Goal: Task Accomplishment & Management: Use online tool/utility

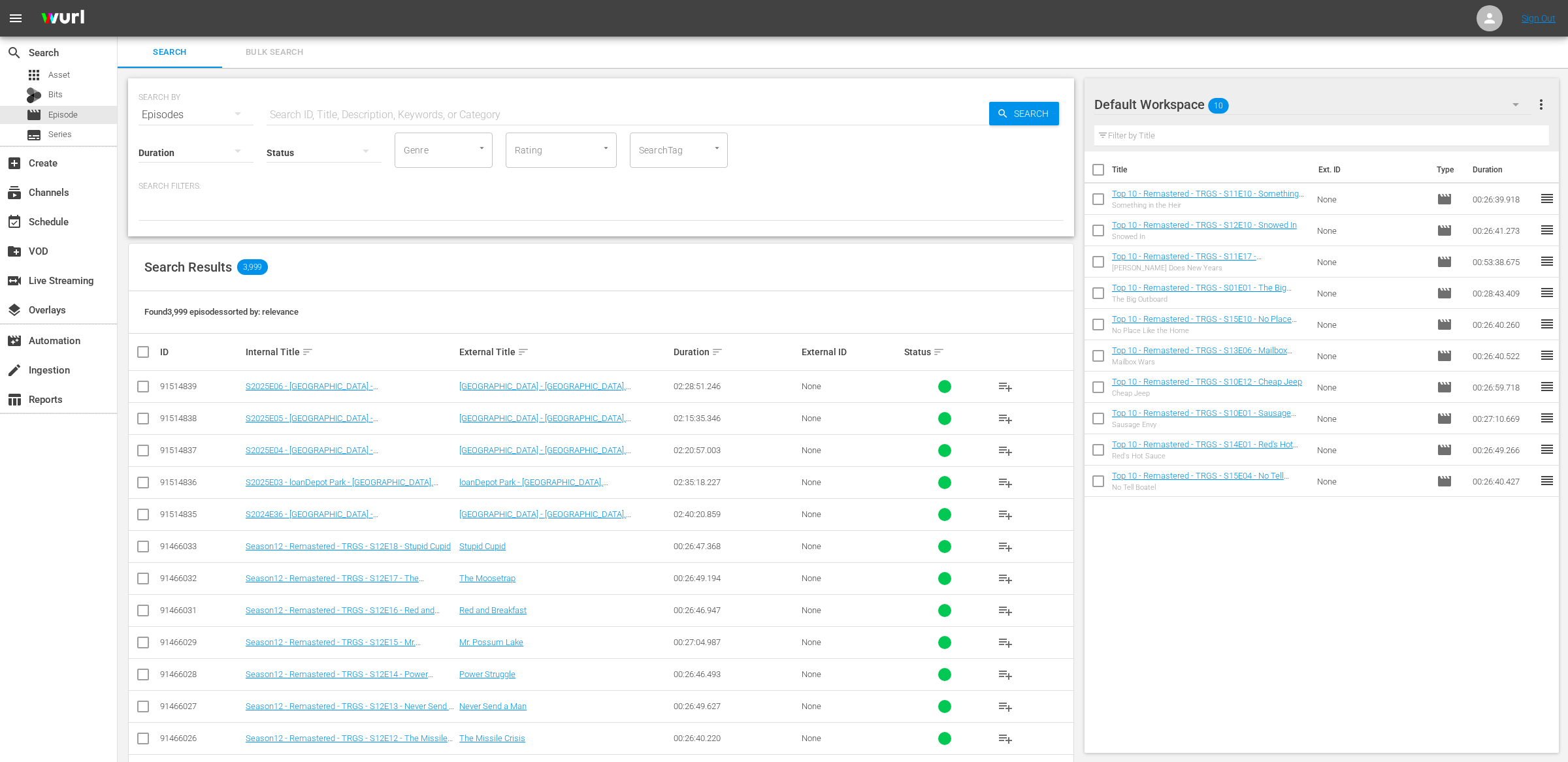
click at [477, 212] on div at bounding box center [601, 209] width 925 height 22
click at [64, 276] on div "switch_video Live Streaming" at bounding box center [37, 278] width 73 height 12
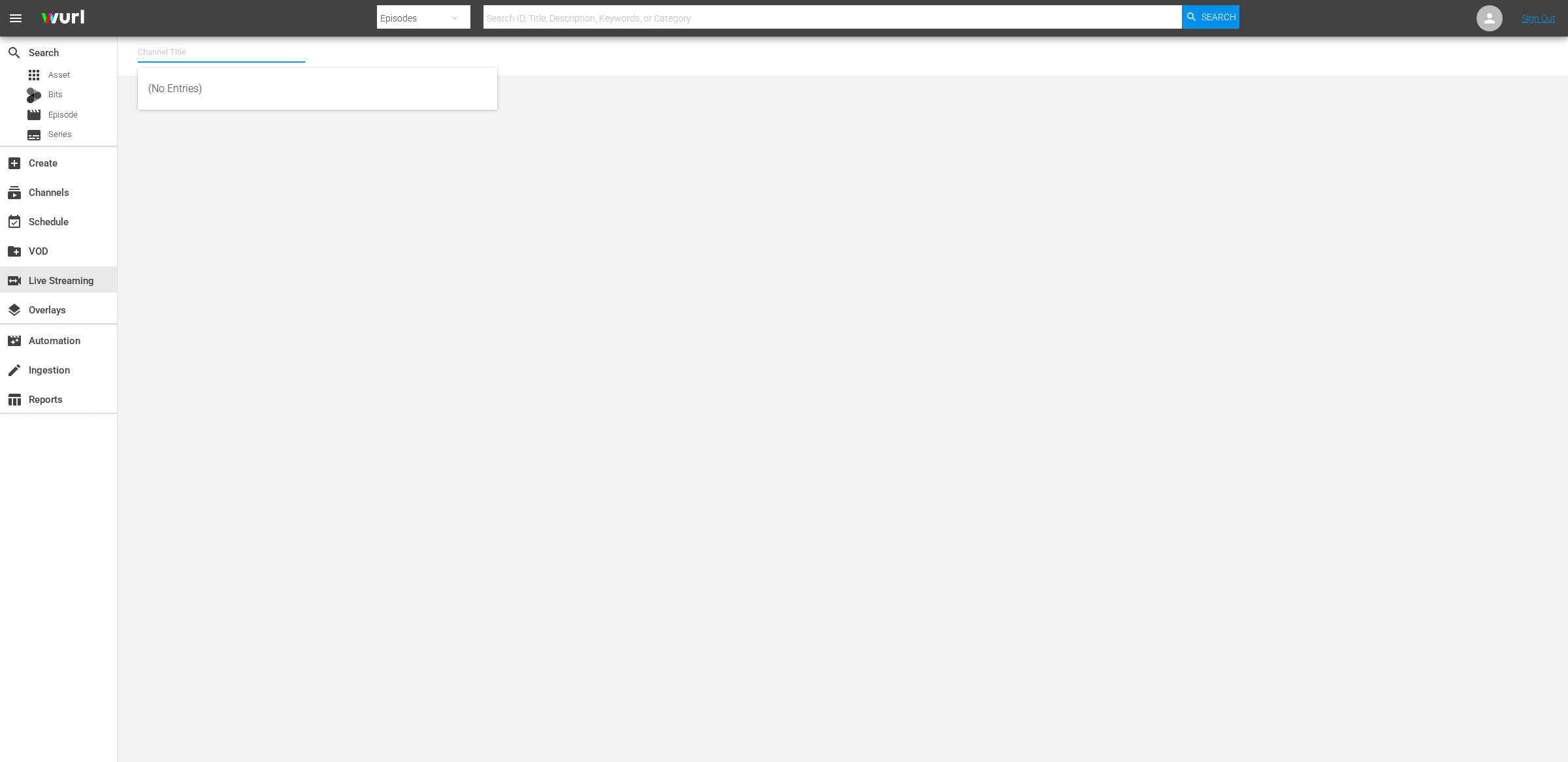
click at [181, 55] on input "text" at bounding box center [221, 52] width 167 height 31
click at [189, 86] on div "PickleTV (1380 - answermedia_pickletv_1)" at bounding box center [317, 89] width 338 height 31
type input "PickleTV (1380 - answermedia_pickletv_1)"
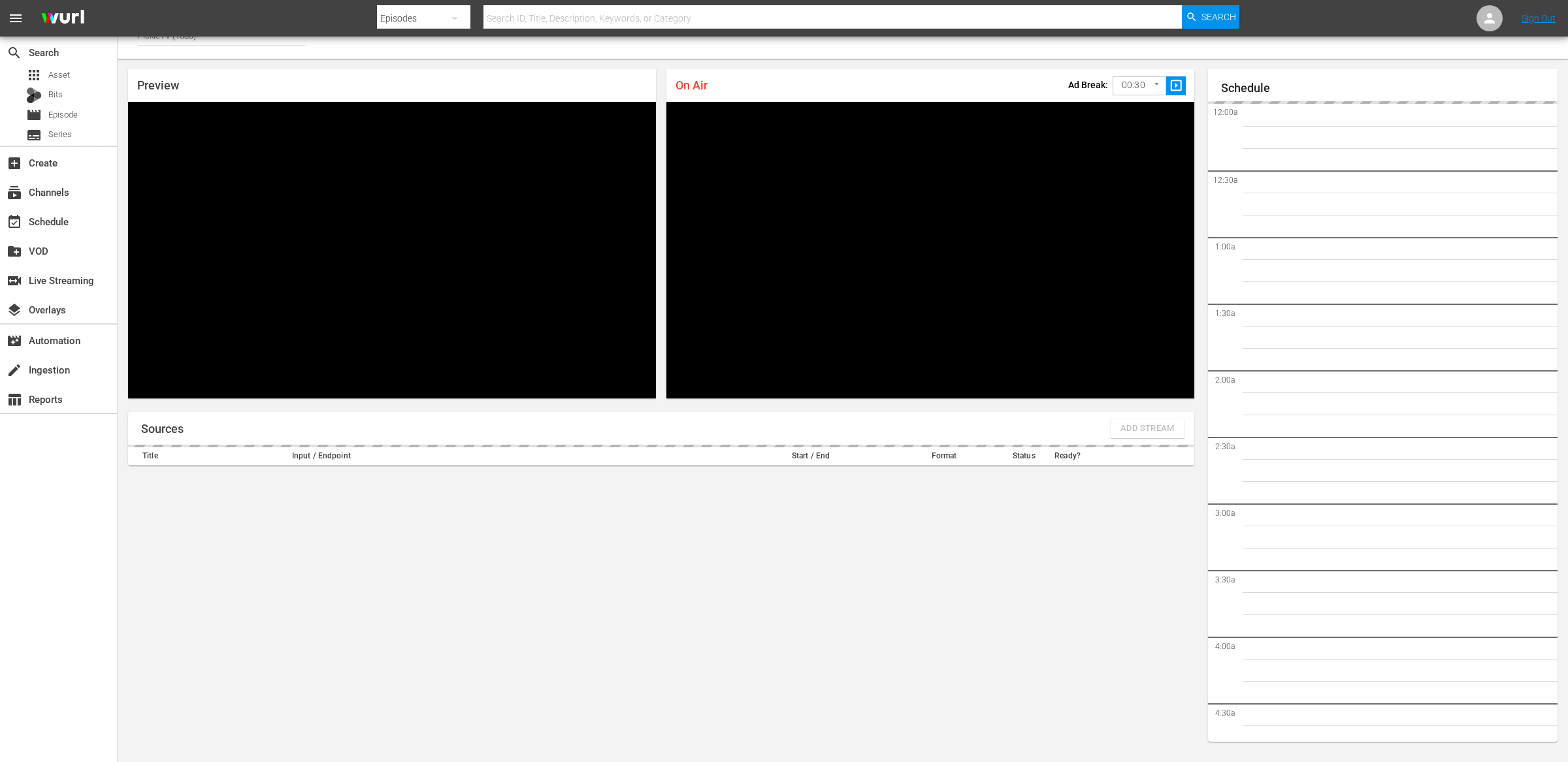
scroll to position [2547, 0]
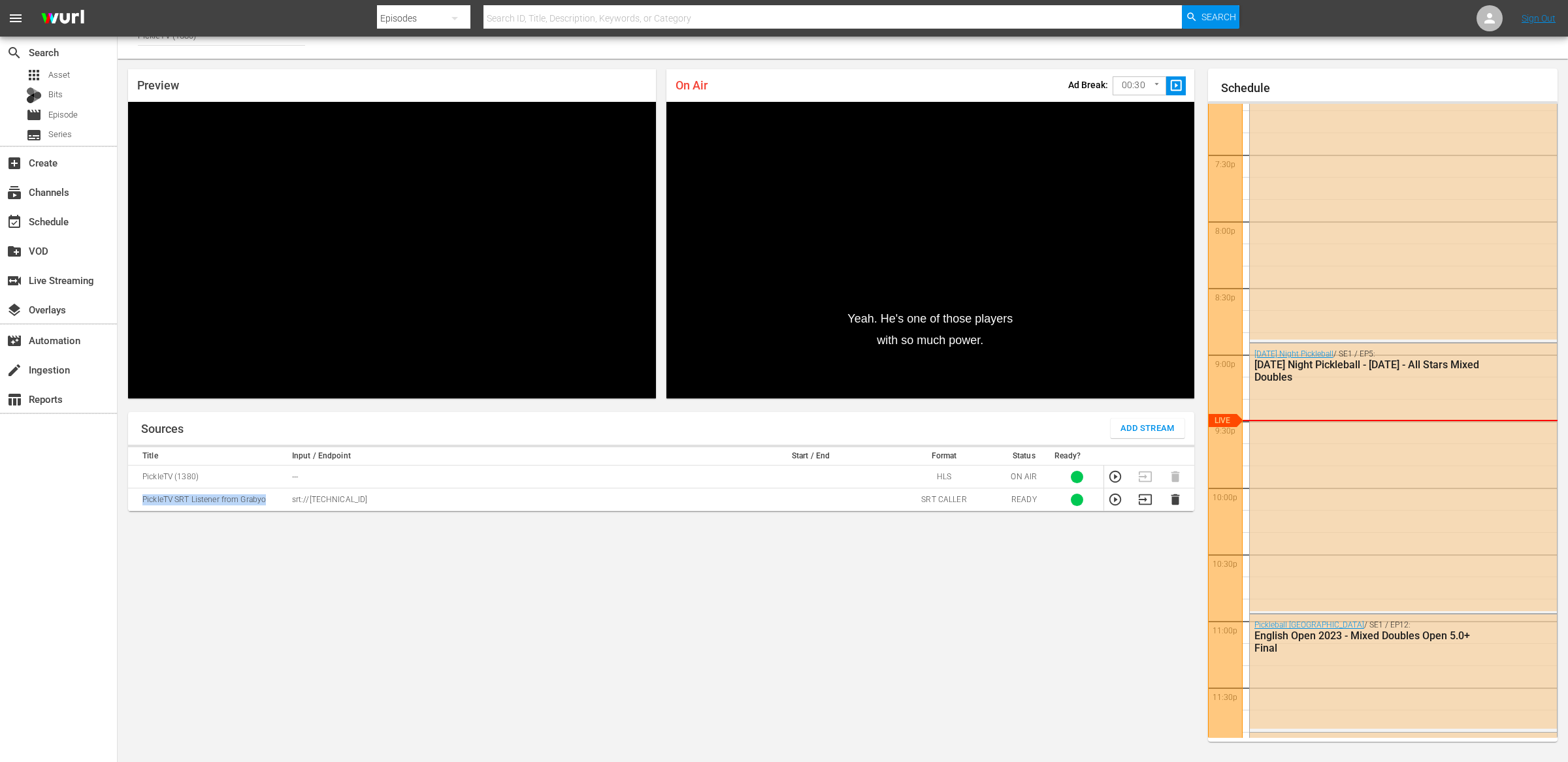
drag, startPoint x: 264, startPoint y: 501, endPoint x: 146, endPoint y: 501, distance: 118.0
click at [144, 501] on td "PickleTV SRT Listener from Grabyo" at bounding box center [208, 499] width 160 height 23
click at [226, 504] on td "PickleTV SRT Listener from Grabyo" at bounding box center [208, 499] width 160 height 23
click at [1115, 500] on icon "button" at bounding box center [1115, 499] width 12 height 12
click at [195, 590] on div "Sources Add Stream Title Input / Endpoint Start / End Format Status Ready? Pick…" at bounding box center [661, 582] width 1066 height 340
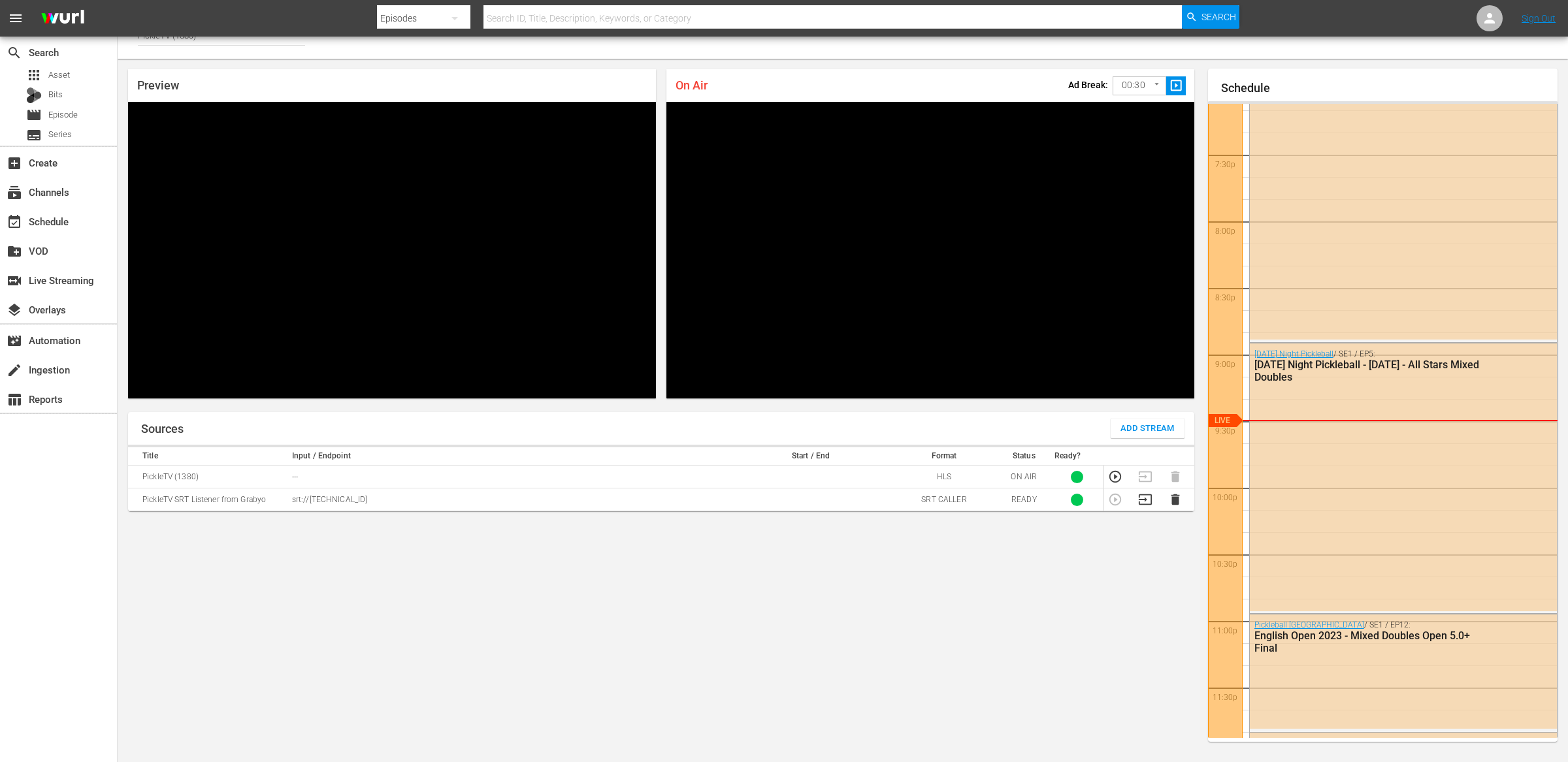
click at [428, 429] on div "Sources Add Stream" at bounding box center [661, 428] width 1066 height 33
click at [167, 389] on span "Video Player" at bounding box center [167, 389] width 0 height 0
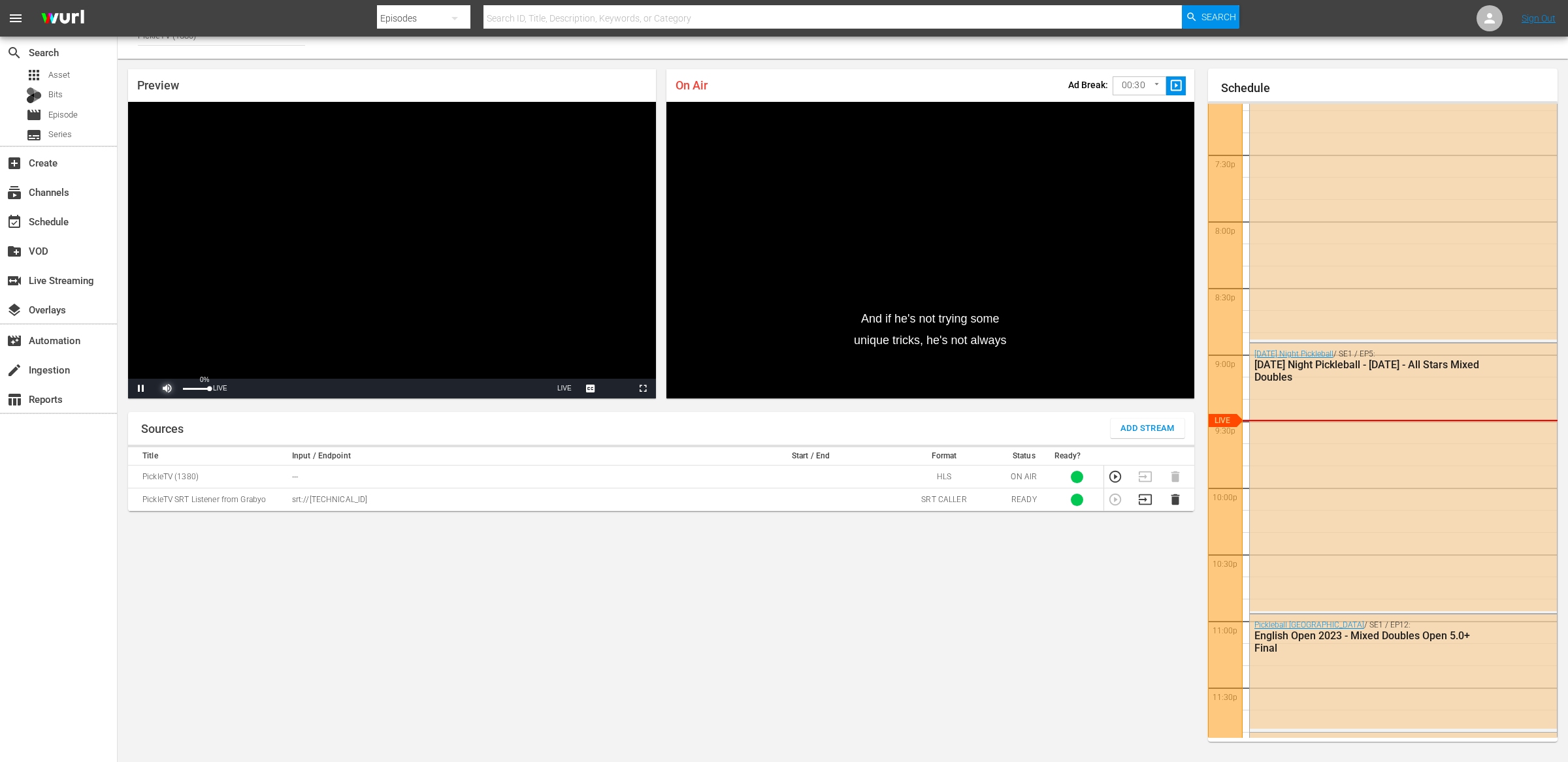
click at [167, 389] on span "Video Player" at bounding box center [167, 389] width 0 height 0
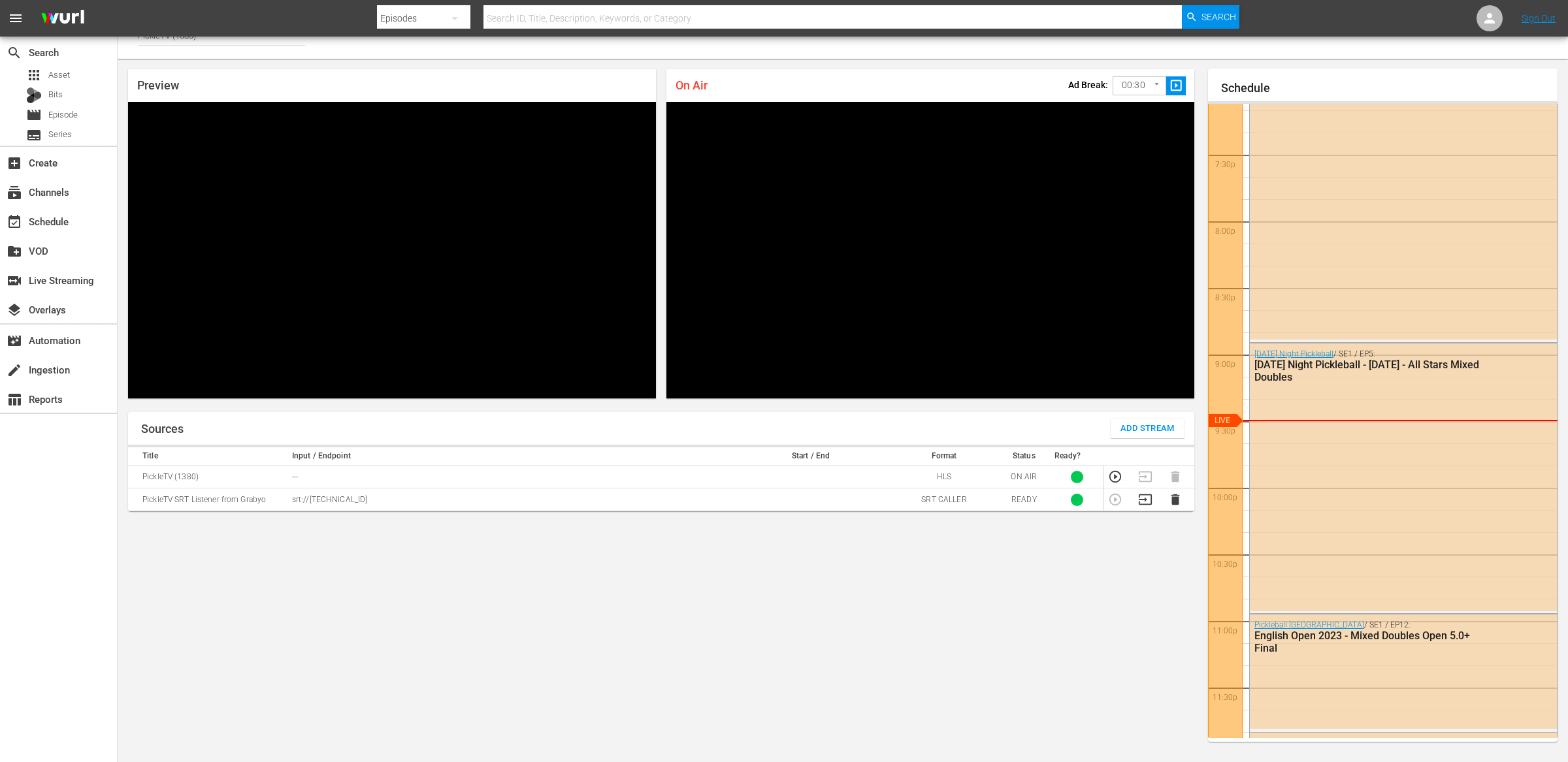
click at [1110, 553] on div "Sources Add Stream Title Input / Endpoint Start / End Format Status Ready? Pick…" at bounding box center [661, 582] width 1066 height 340
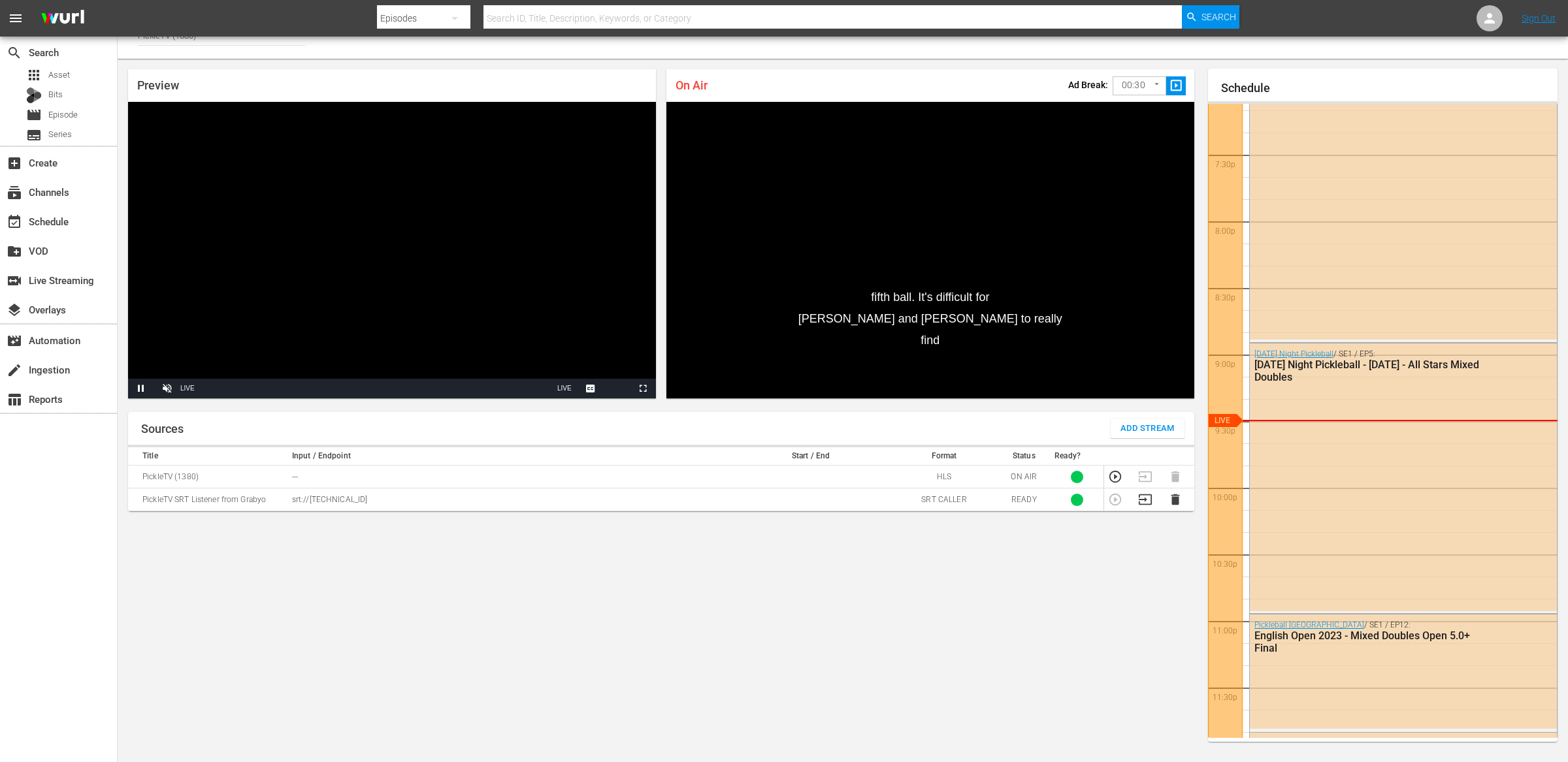
scroll to position [0, 0]
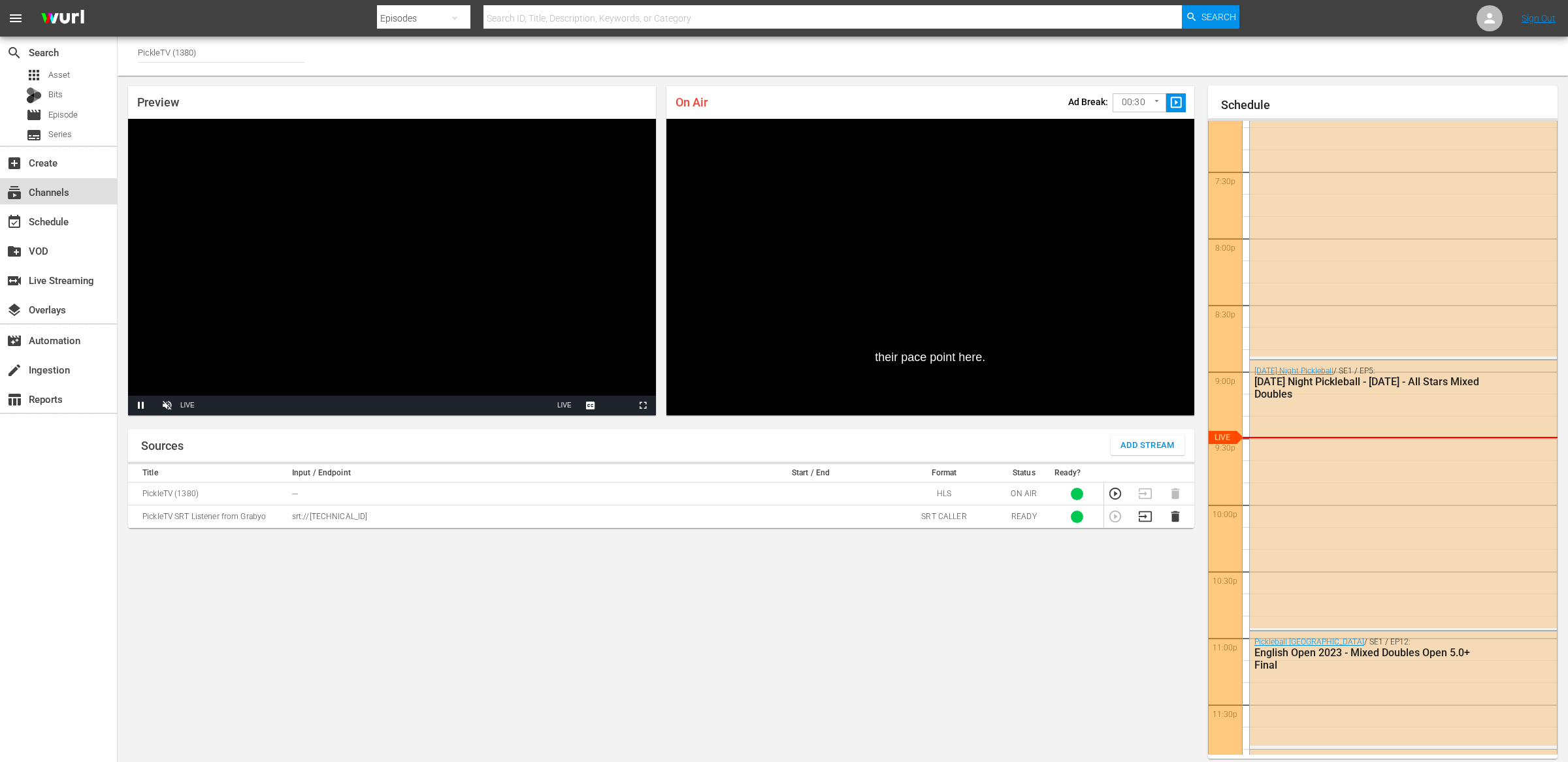
click at [64, 203] on div "subscriptions Channels" at bounding box center [59, 192] width 117 height 26
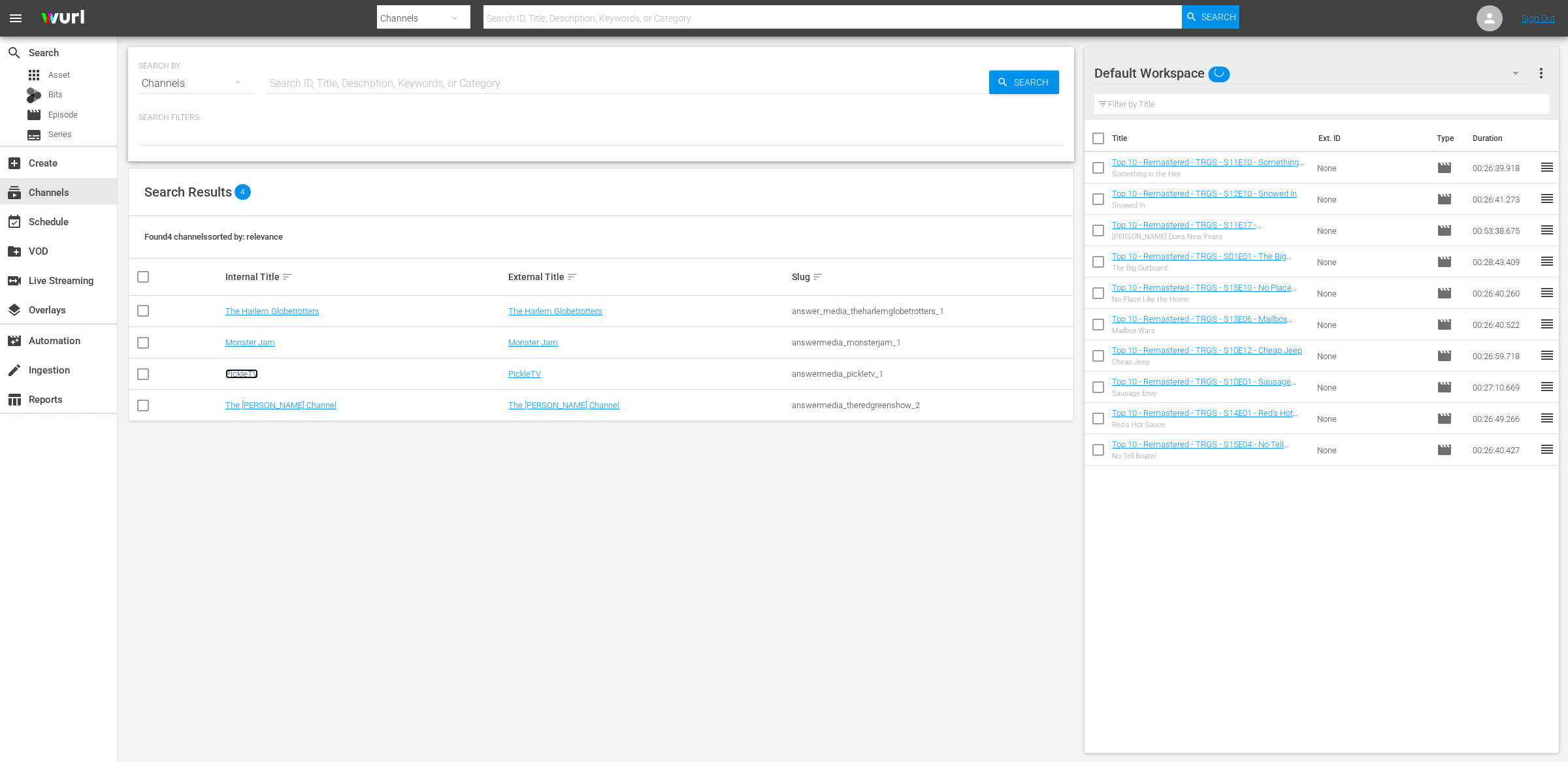
click at [247, 375] on link "PickleTV" at bounding box center [242, 373] width 33 height 10
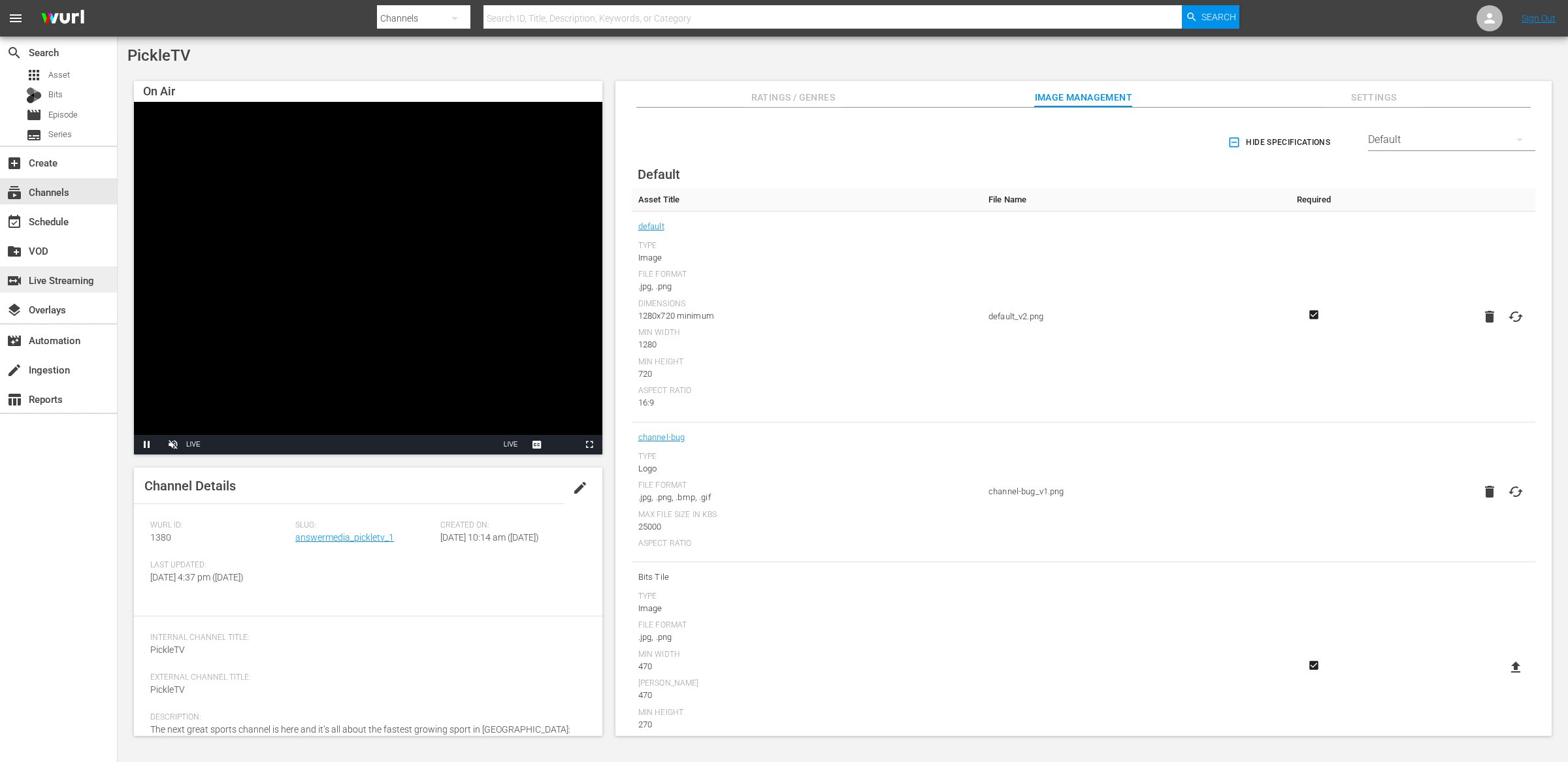
click at [69, 279] on div "switch_video Live Streaming" at bounding box center [37, 278] width 73 height 12
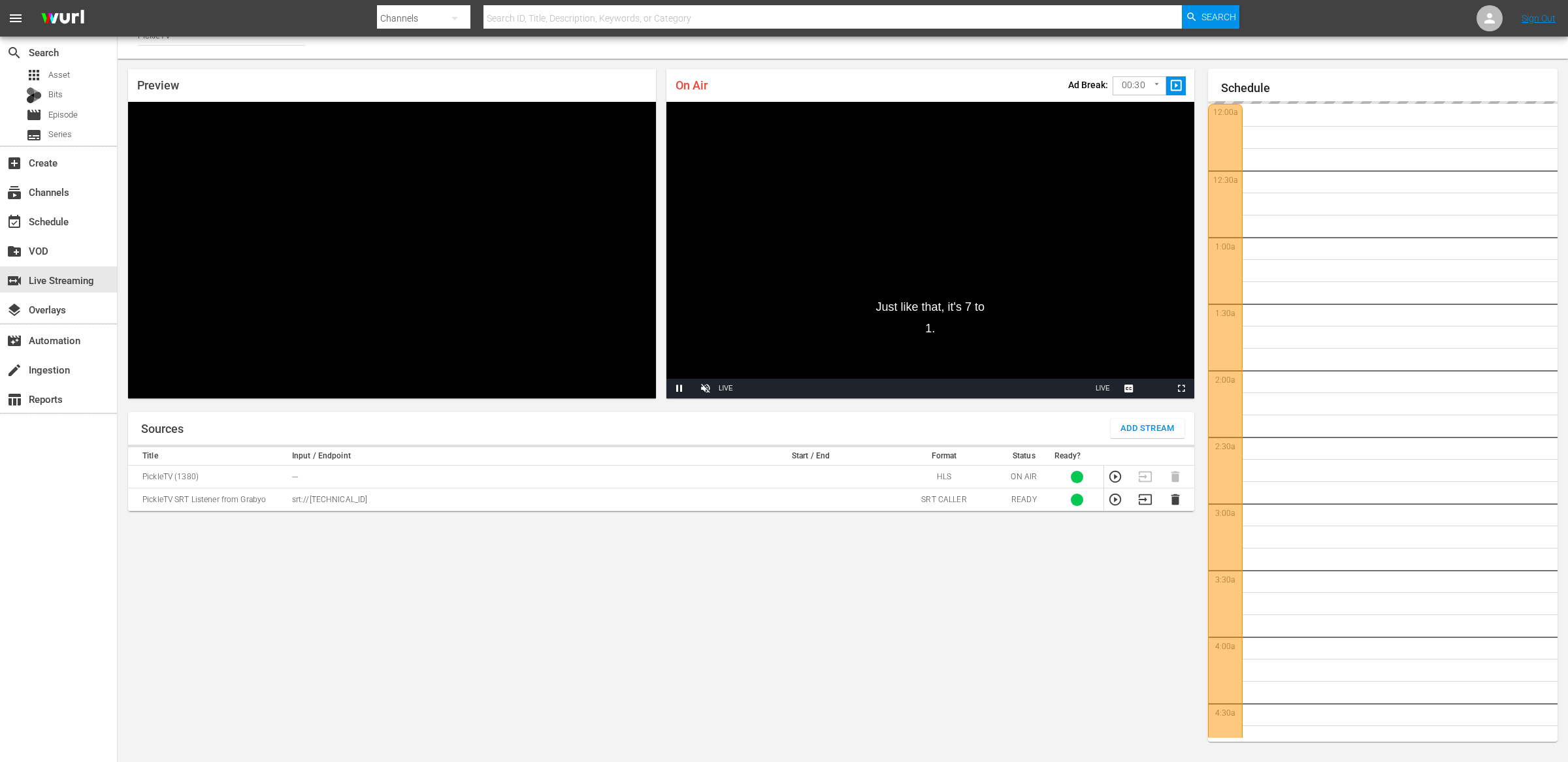
scroll to position [2556, 0]
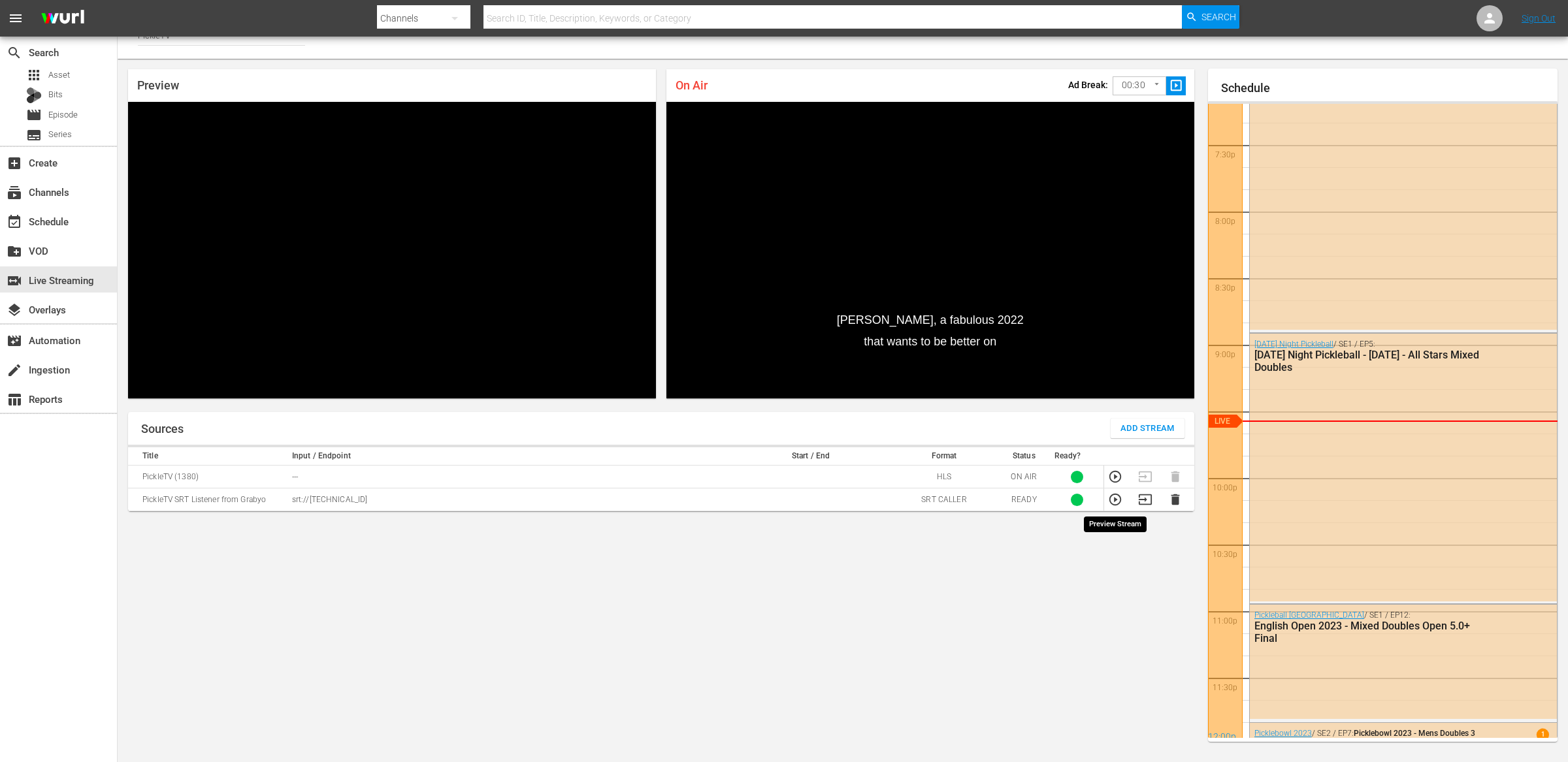
click at [1116, 502] on icon "button" at bounding box center [1115, 500] width 15 height 15
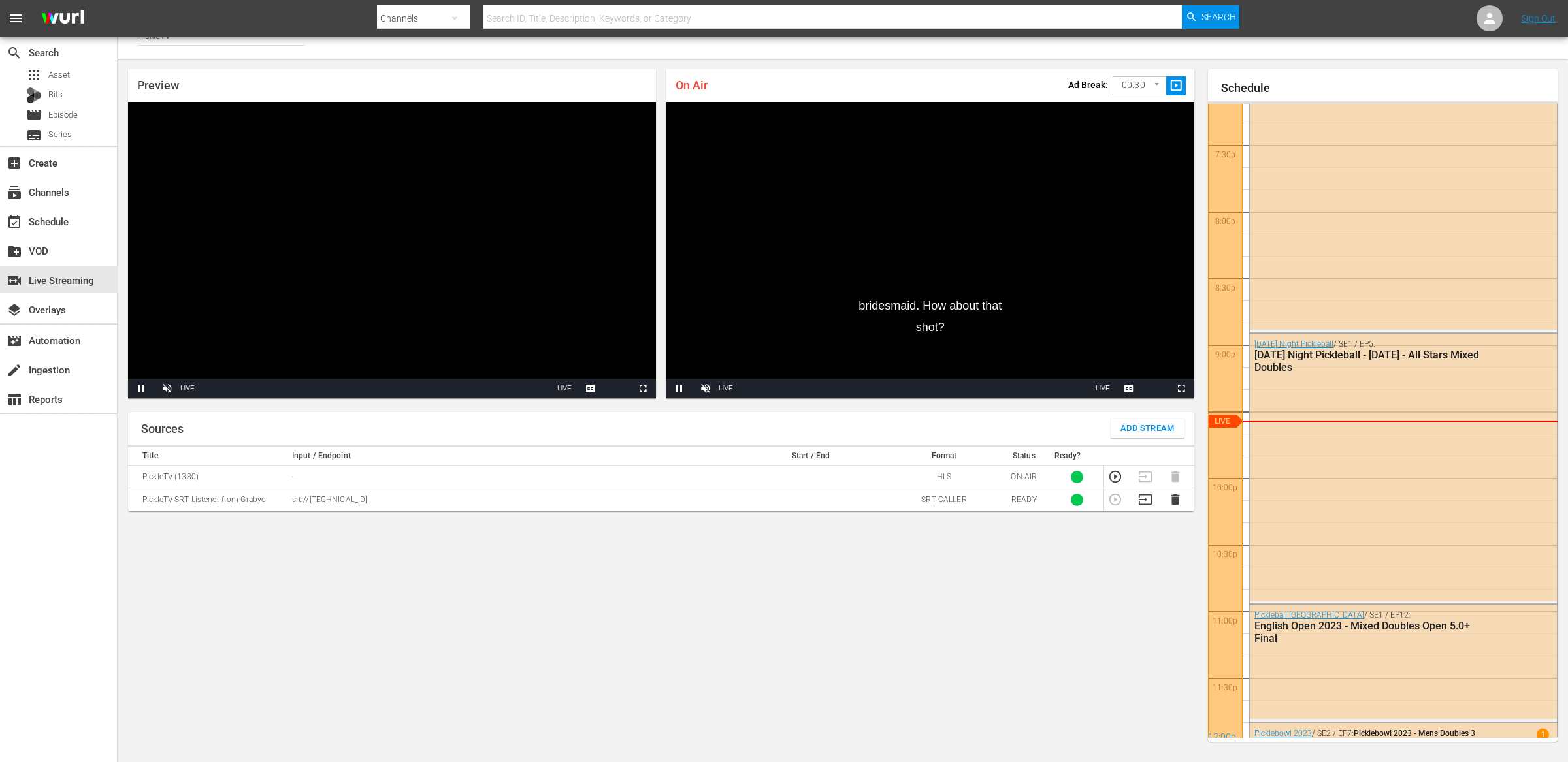
click at [989, 554] on div "Sources Add Stream Title Input / Endpoint Start / End Format Status Ready? Pick…" at bounding box center [661, 582] width 1066 height 340
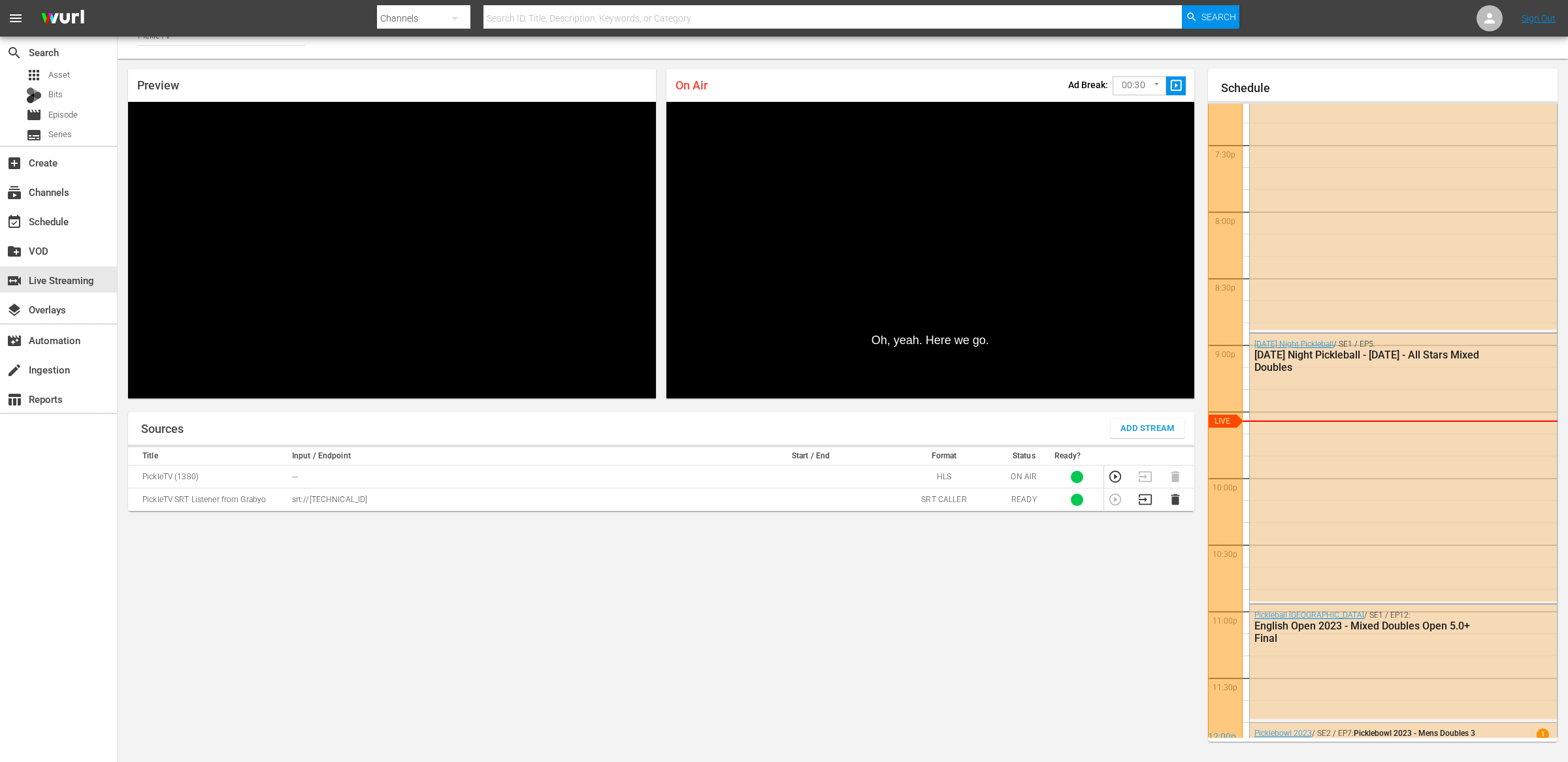
click at [311, 598] on div "Sources Add Stream Title Input / Endpoint Start / End Format Status Ready? Pick…" at bounding box center [661, 582] width 1066 height 340
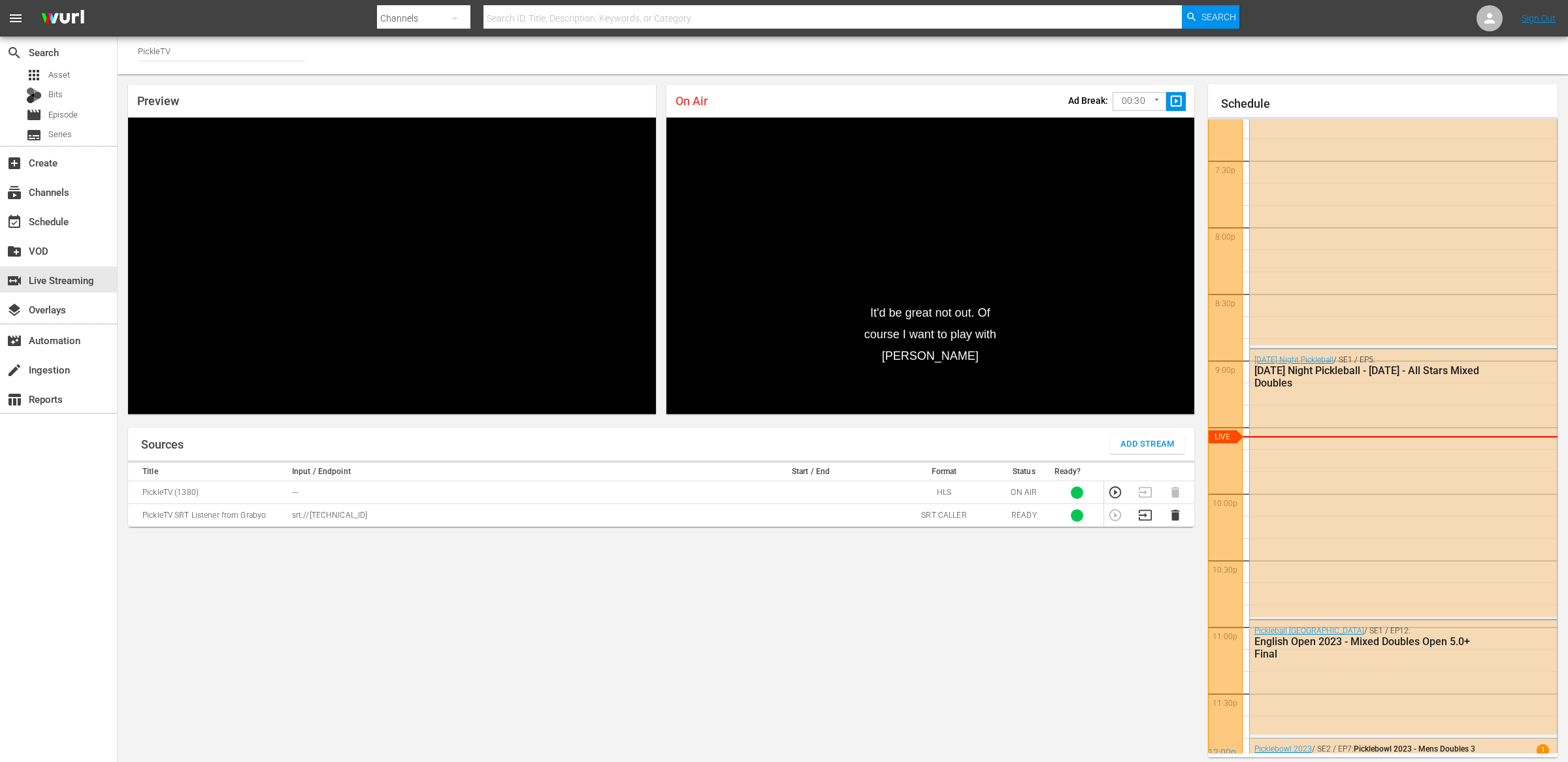
scroll to position [3, 0]
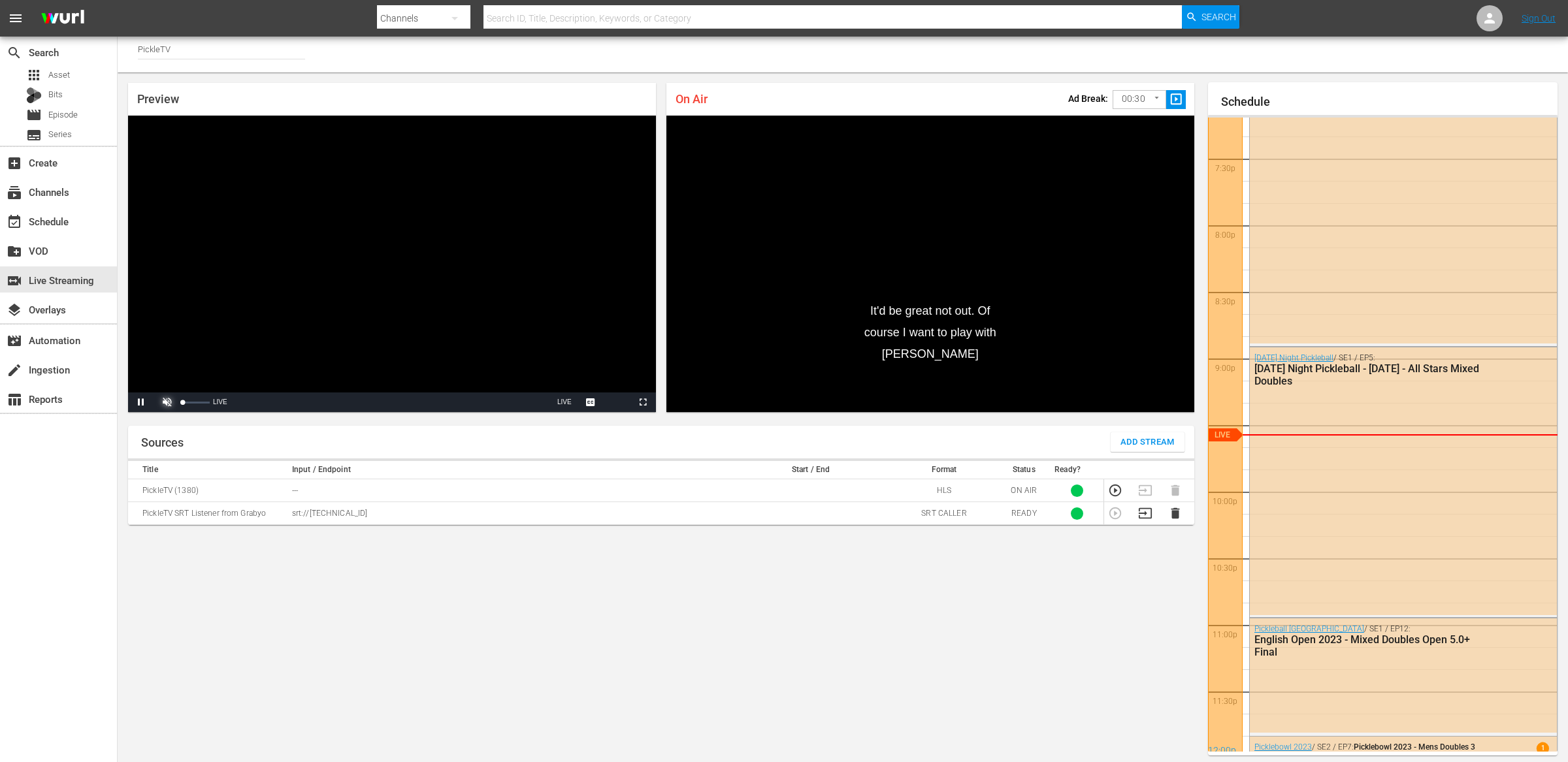
drag, startPoint x: 168, startPoint y: 398, endPoint x: 159, endPoint y: 407, distance: 12.7
click at [167, 402] on span "Video Player" at bounding box center [167, 402] width 0 height 0
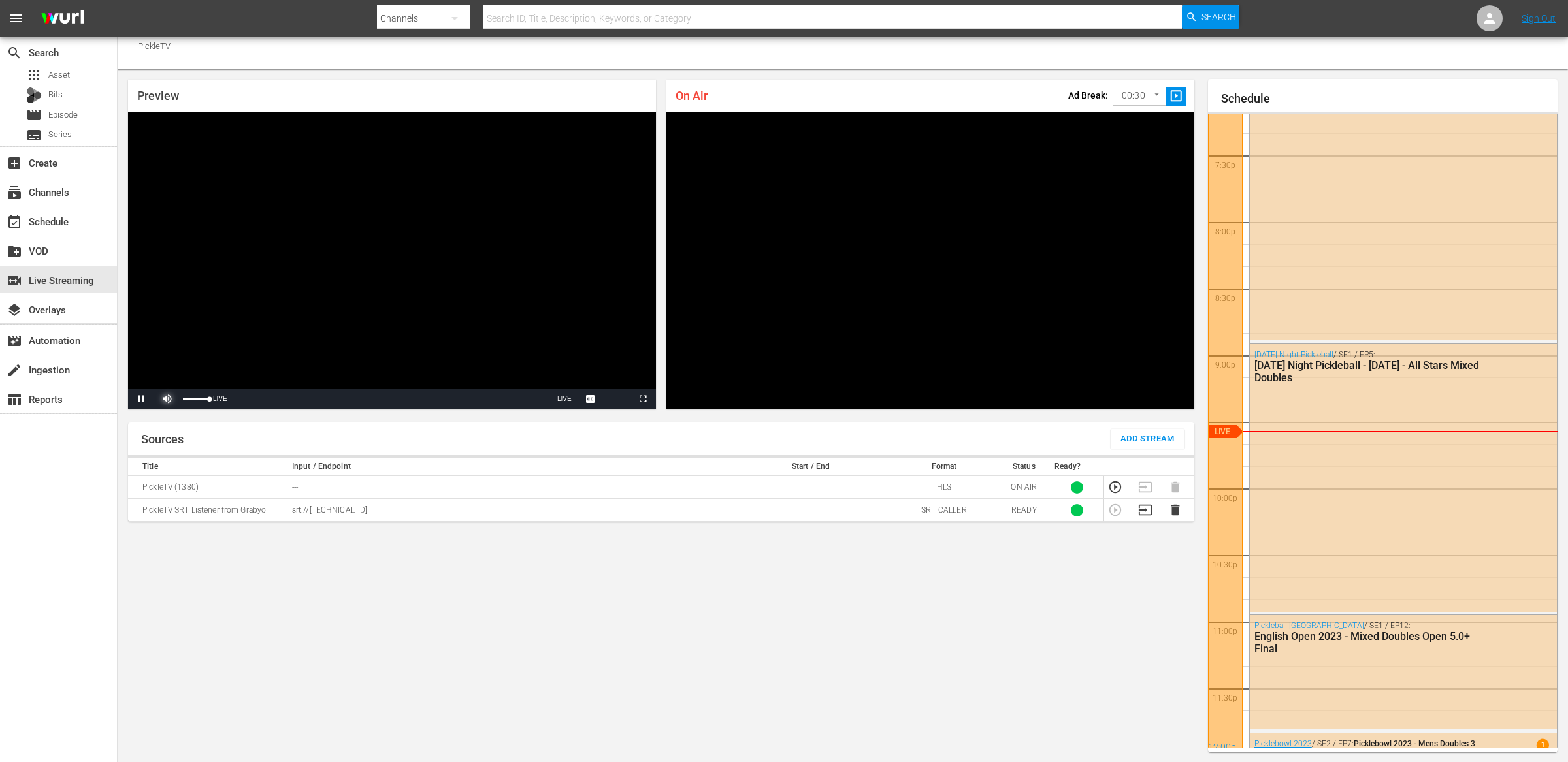
click at [167, 399] on span "Video Player" at bounding box center [167, 399] width 0 height 0
click at [918, 83] on div "On Air Ad Break: 00:30 30 ​ slideshow_sharp" at bounding box center [930, 97] width 528 height 33
click at [73, 193] on div "subscriptions Channels" at bounding box center [59, 192] width 117 height 26
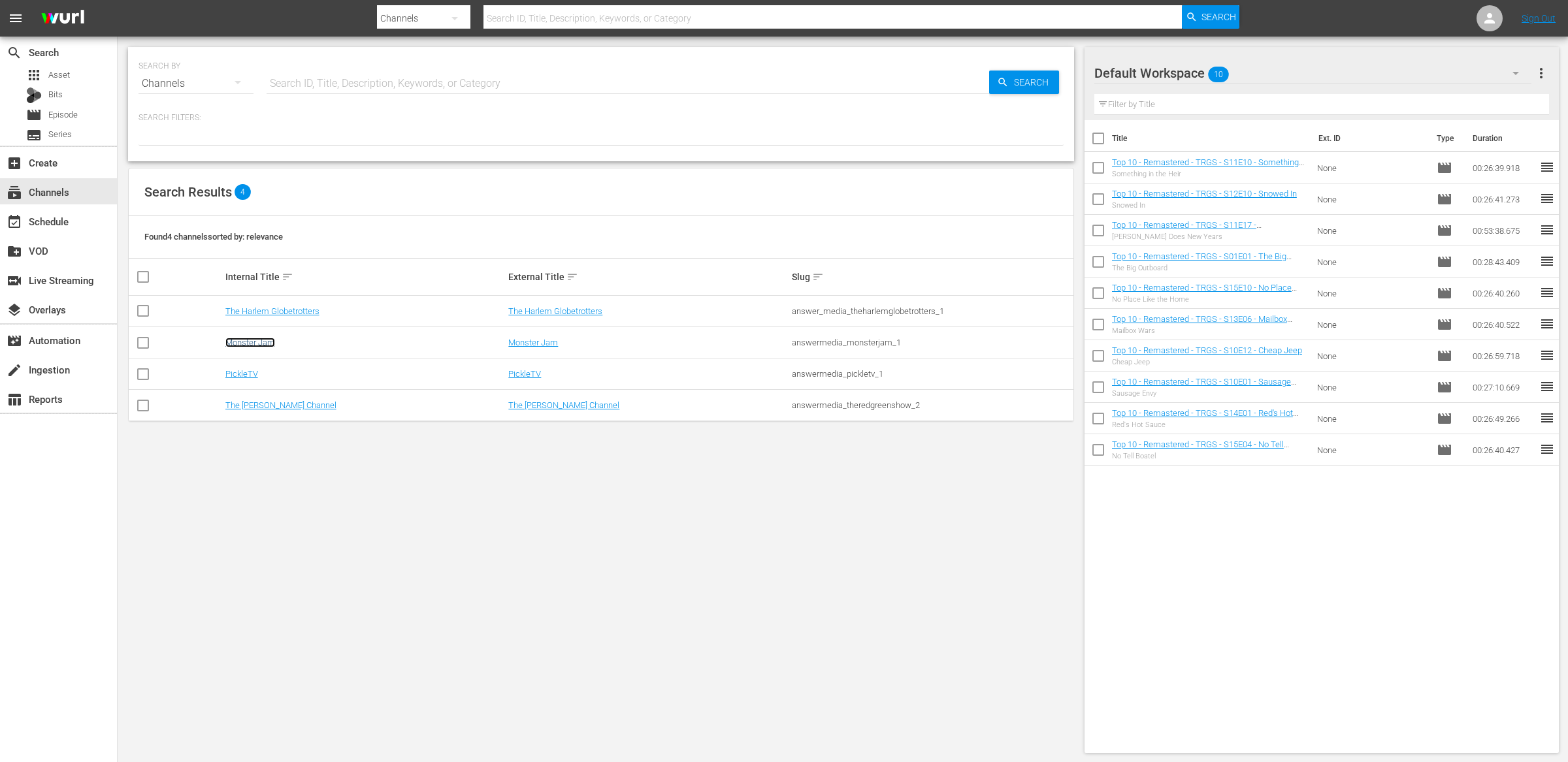
click at [264, 345] on link "Monster Jam" at bounding box center [250, 342] width 50 height 10
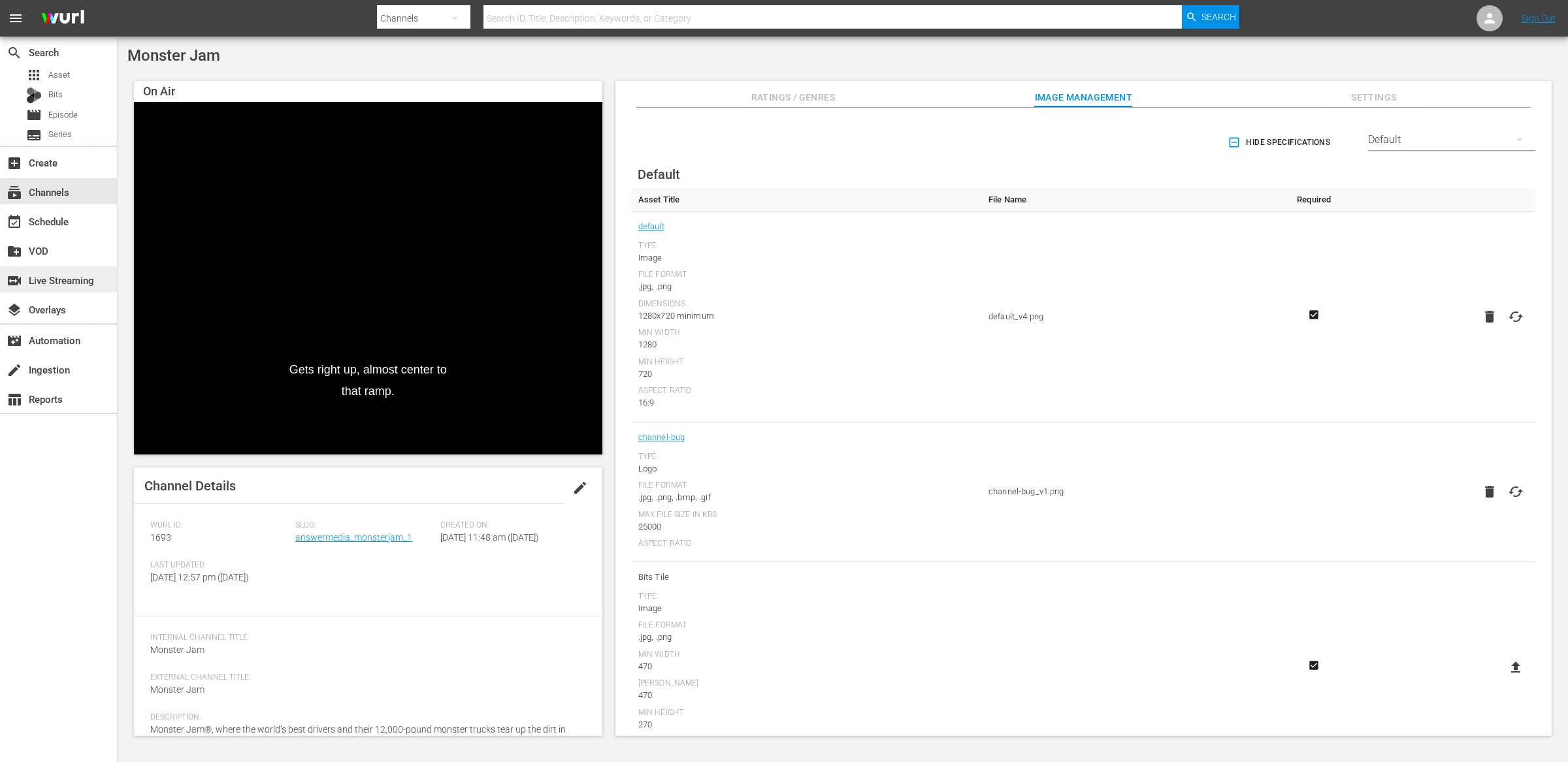
click at [63, 281] on div "switch_video Live Streaming" at bounding box center [37, 278] width 73 height 12
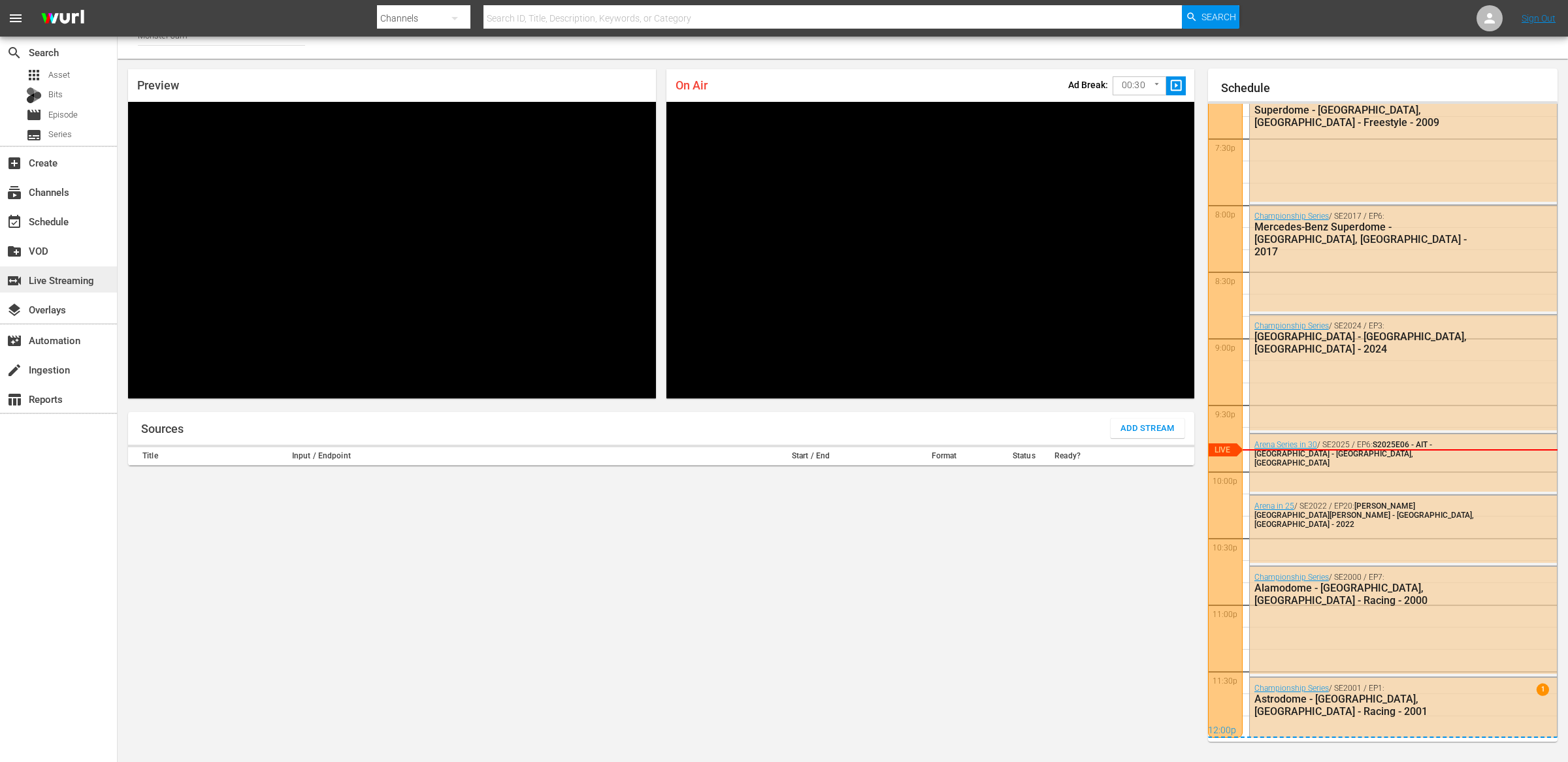
scroll to position [2592, 0]
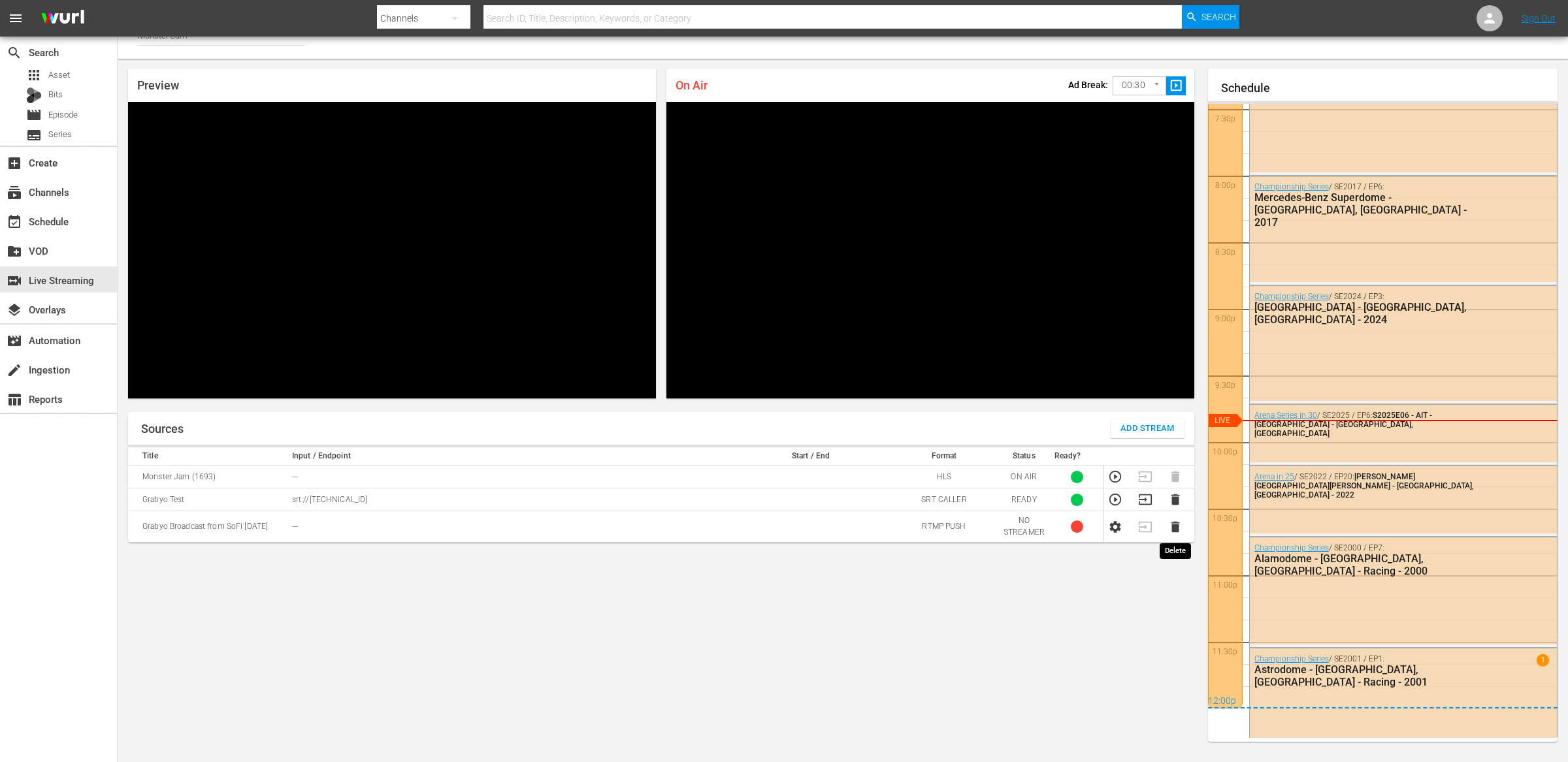
click at [1175, 525] on icon "button" at bounding box center [1175, 526] width 9 height 11
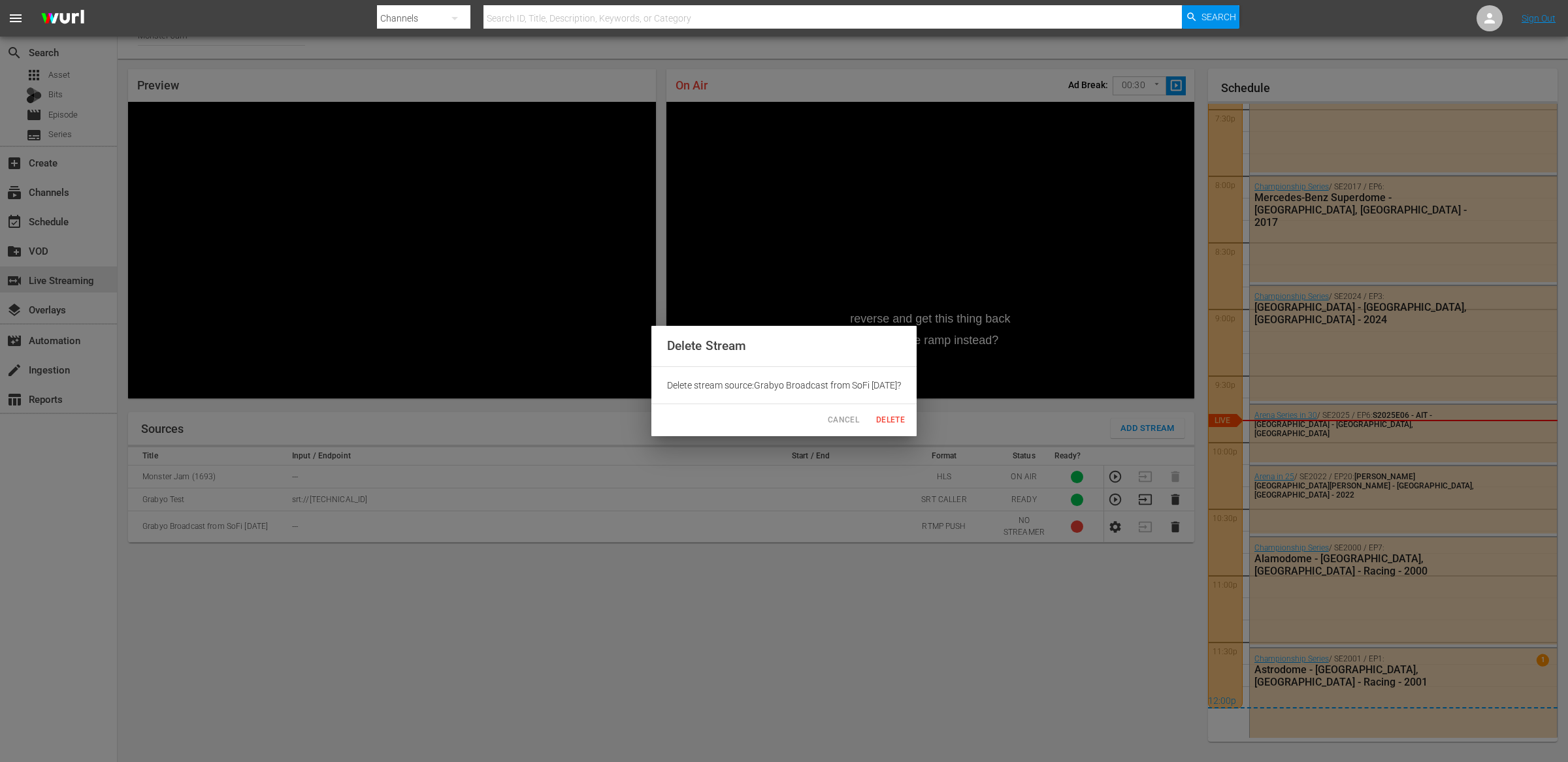
click at [901, 420] on span "Delete" at bounding box center [890, 420] width 31 height 14
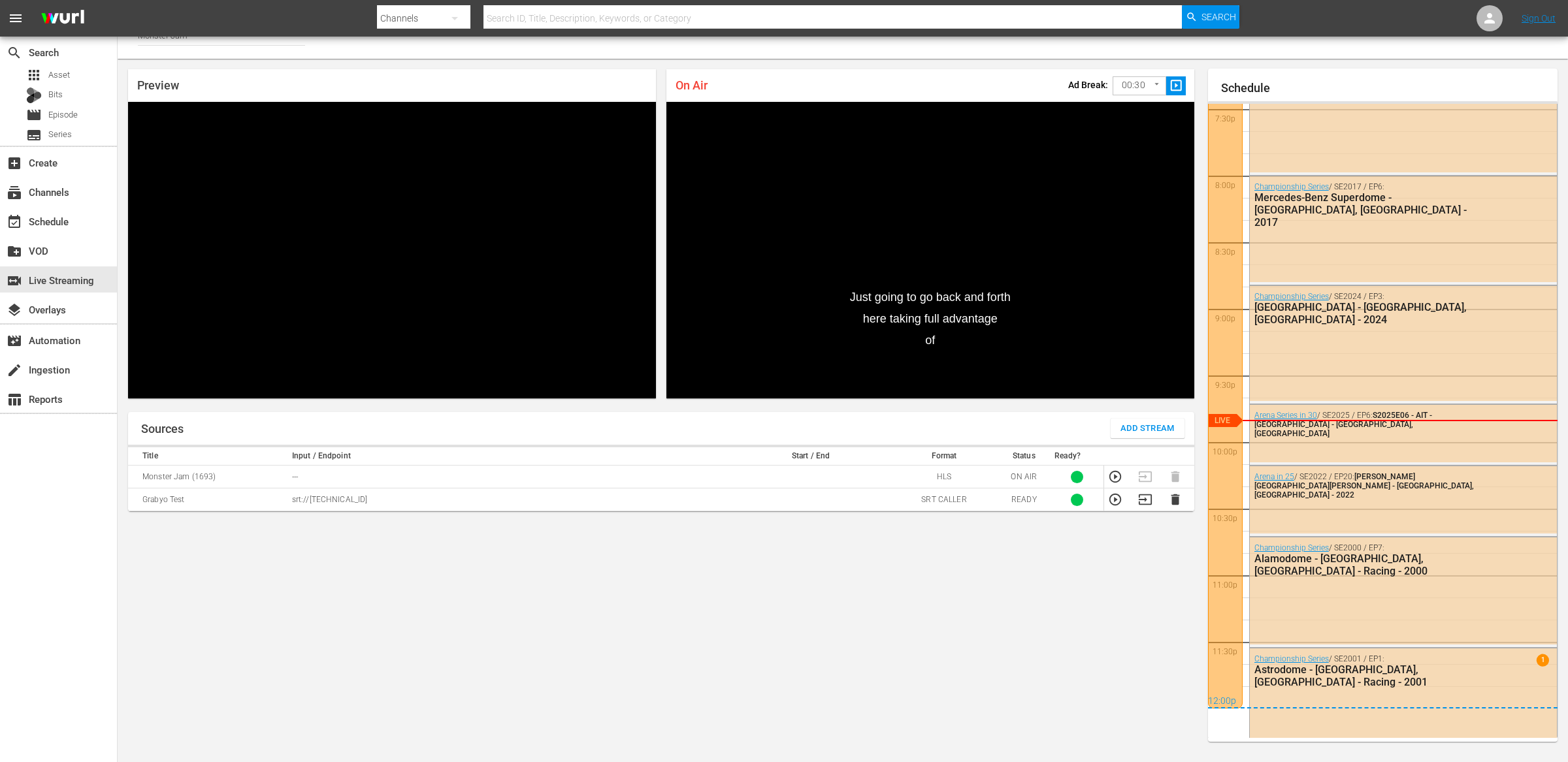
click at [194, 498] on td "Grabyo Test" at bounding box center [208, 499] width 160 height 23
click at [277, 555] on div "Sources Add Stream Title Input / Endpoint Start / End Format Status Ready? Mons…" at bounding box center [661, 582] width 1066 height 340
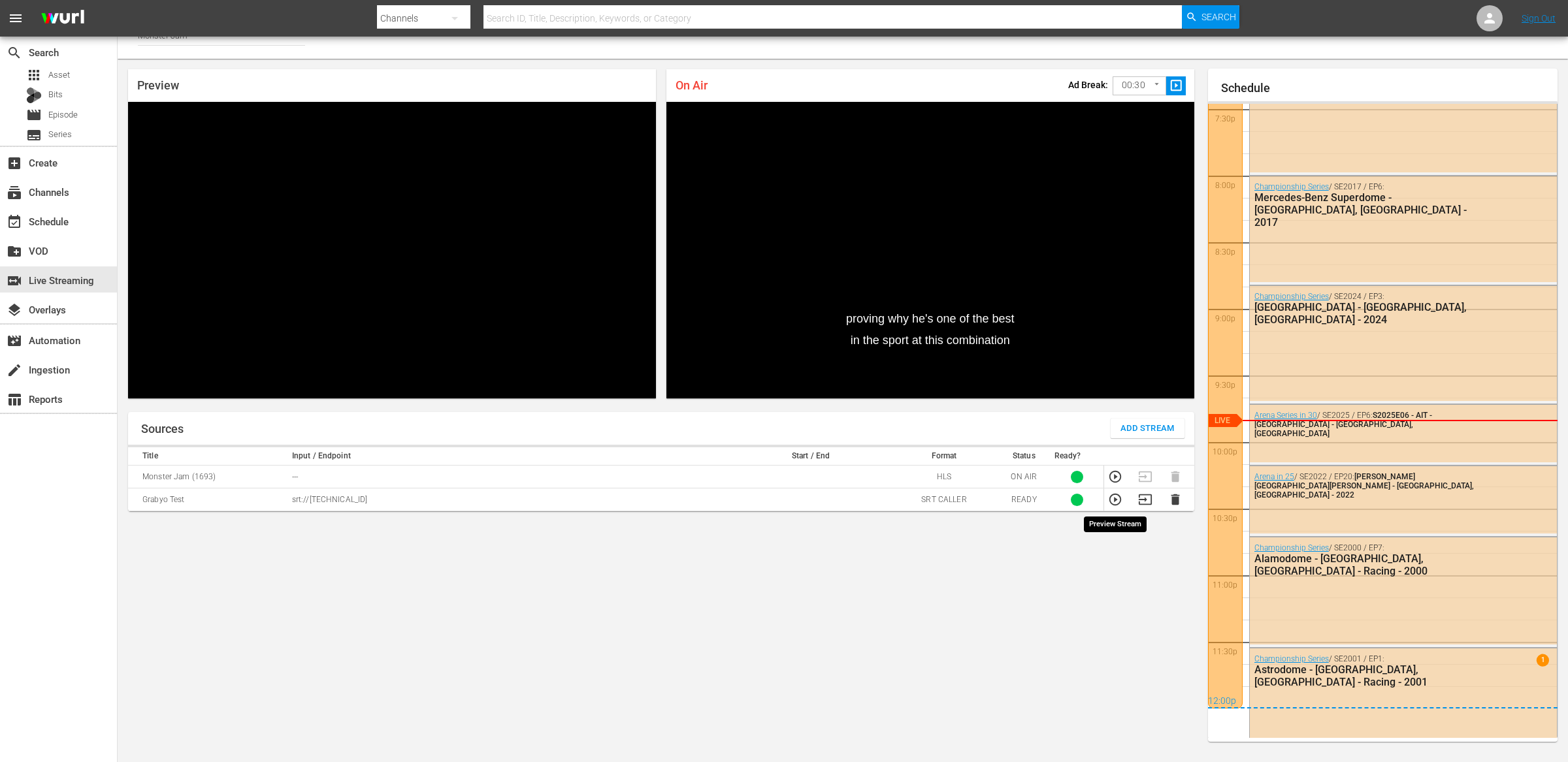
click at [1115, 501] on icon "button" at bounding box center [1115, 499] width 12 height 12
click at [815, 583] on div "Sources Add Stream Title Input / Endpoint Start / End Format Status Ready? Mons…" at bounding box center [661, 582] width 1066 height 340
